Goal: Information Seeking & Learning: Check status

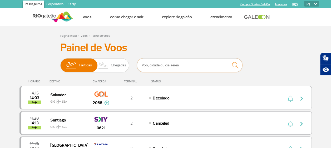
click at [174, 62] on input "text" at bounding box center [189, 65] width 105 height 14
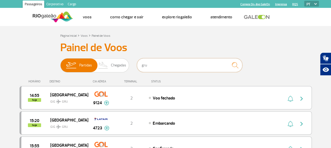
type input "gru"
click at [251, 34] on div "Página Inicial > Voos > Painel de Voos" at bounding box center [165, 35] width 211 height 6
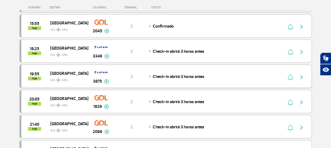
scroll to position [53, 0]
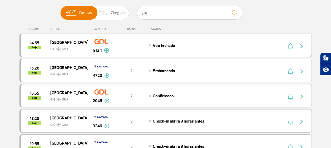
click at [300, 46] on img "button" at bounding box center [301, 46] width 6 height 6
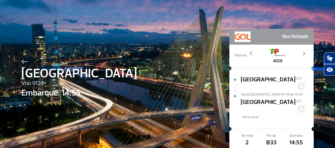
click at [278, 71] on div at bounding box center [271, 68] width 80 height 9
click at [299, 49] on div "4028" at bounding box center [277, 55] width 62 height 17
click at [302, 55] on span at bounding box center [303, 53] width 5 height 5
click at [248, 53] on span at bounding box center [250, 53] width 5 height 5
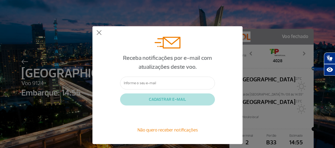
click at [153, 132] on span "Não quero receber notificações" at bounding box center [167, 130] width 60 height 6
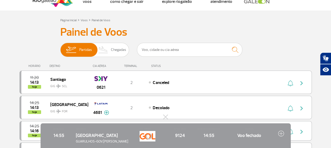
scroll to position [26, 0]
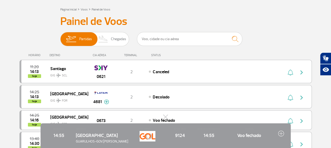
click at [256, 41] on div "Partidas Chegadas" at bounding box center [165, 40] width 211 height 16
click at [149, 39] on input "text" at bounding box center [189, 39] width 105 height 14
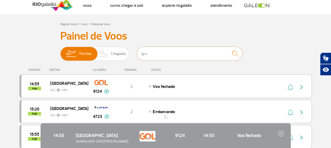
scroll to position [0, 0]
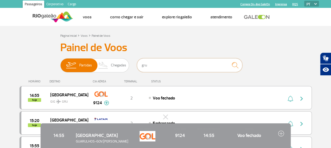
type input "gru"
click at [255, 53] on h3 "Painel de Voos" at bounding box center [165, 47] width 211 height 13
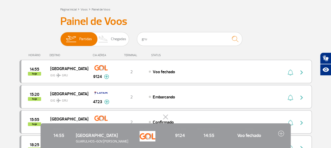
click at [165, 115] on button at bounding box center [165, 117] width 5 height 5
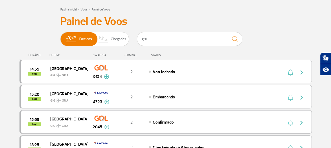
scroll to position [53, 0]
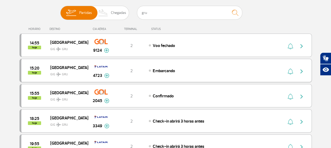
click at [108, 75] on img at bounding box center [106, 75] width 5 height 5
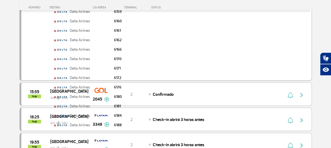
scroll to position [79, 0]
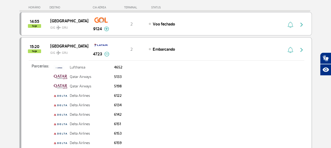
click at [105, 54] on img at bounding box center [106, 54] width 5 height 5
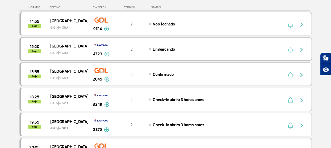
scroll to position [53, 0]
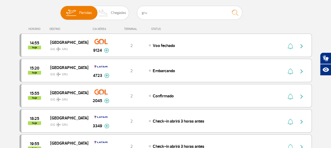
click at [306, 29] on div "HORÁRIO DESTINO CIA AÉREA TERMINAL STATUS" at bounding box center [165, 27] width 292 height 10
click at [234, 24] on div "HORÁRIO DESTINO CIA AÉREA TERMINAL STATUS" at bounding box center [165, 27] width 292 height 10
click at [248, 21] on div "Partidas Chegadas gru" at bounding box center [165, 14] width 211 height 16
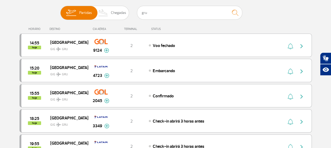
click at [269, 22] on div "HORÁRIO DESTINO CIA AÉREA TERMINAL STATUS" at bounding box center [165, 27] width 292 height 10
click at [254, 18] on div "Partidas Chegadas gru" at bounding box center [165, 14] width 211 height 16
